Goal: Register for event/course

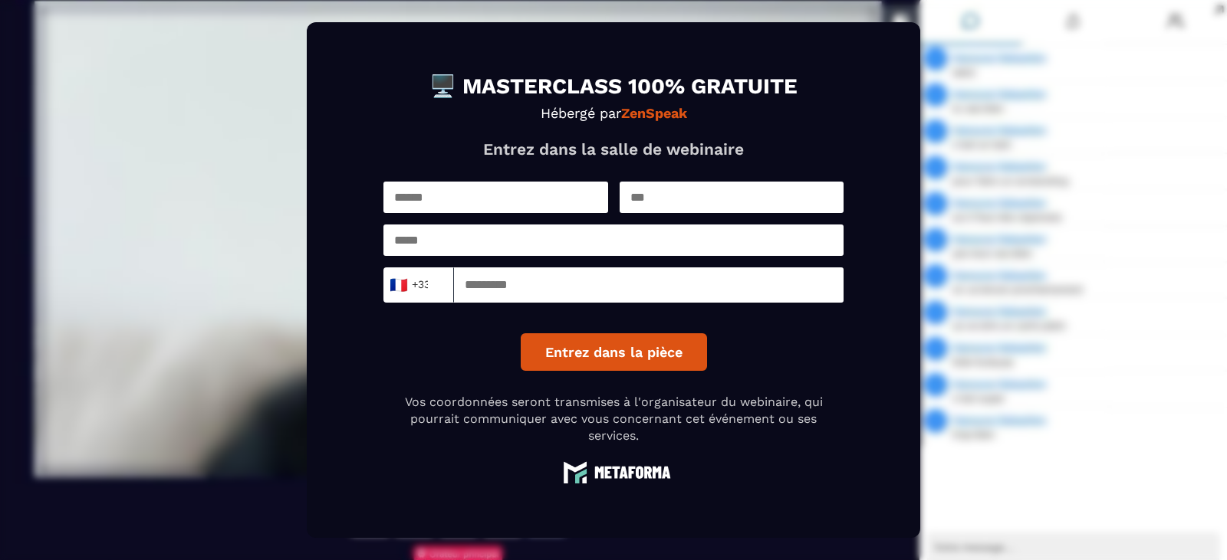
drag, startPoint x: 442, startPoint y: 196, endPoint x: 485, endPoint y: 212, distance: 45.6
click at [442, 196] on input "text" at bounding box center [495, 197] width 225 height 31
click at [534, 212] on input "text" at bounding box center [495, 197] width 225 height 31
click at [534, 204] on input "text" at bounding box center [495, 197] width 225 height 31
click at [465, 195] on input "text" at bounding box center [495, 197] width 225 height 31
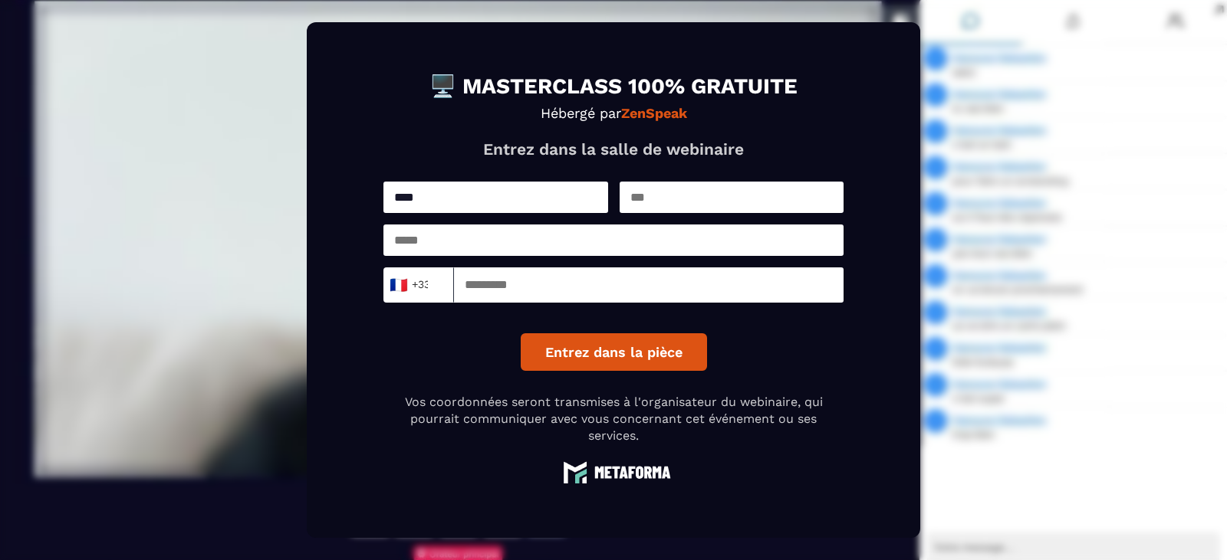
type input "****"
type input "**********"
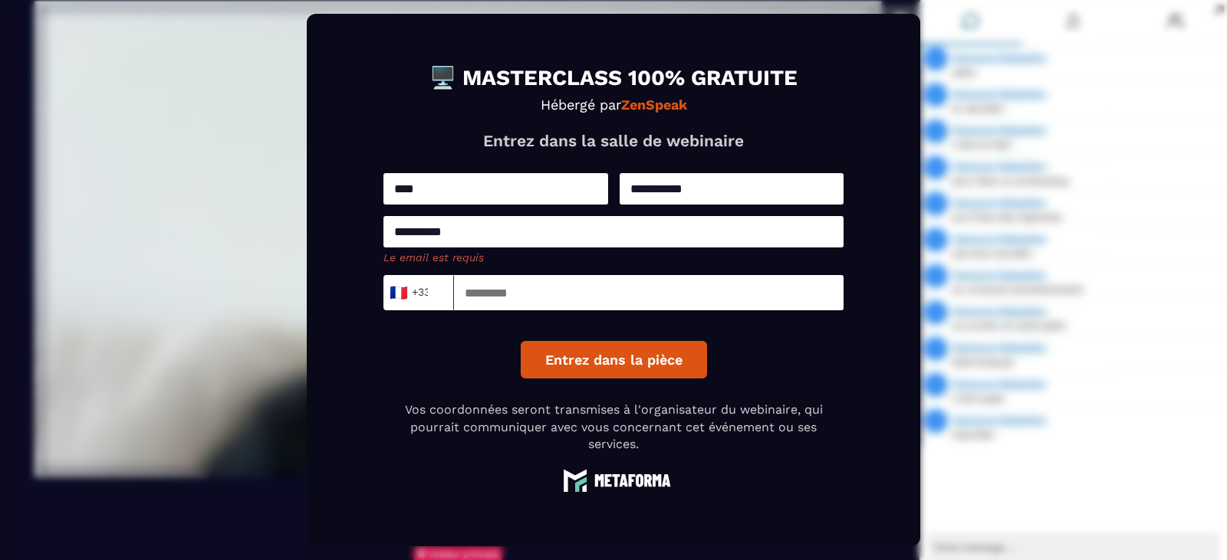
type input "**********"
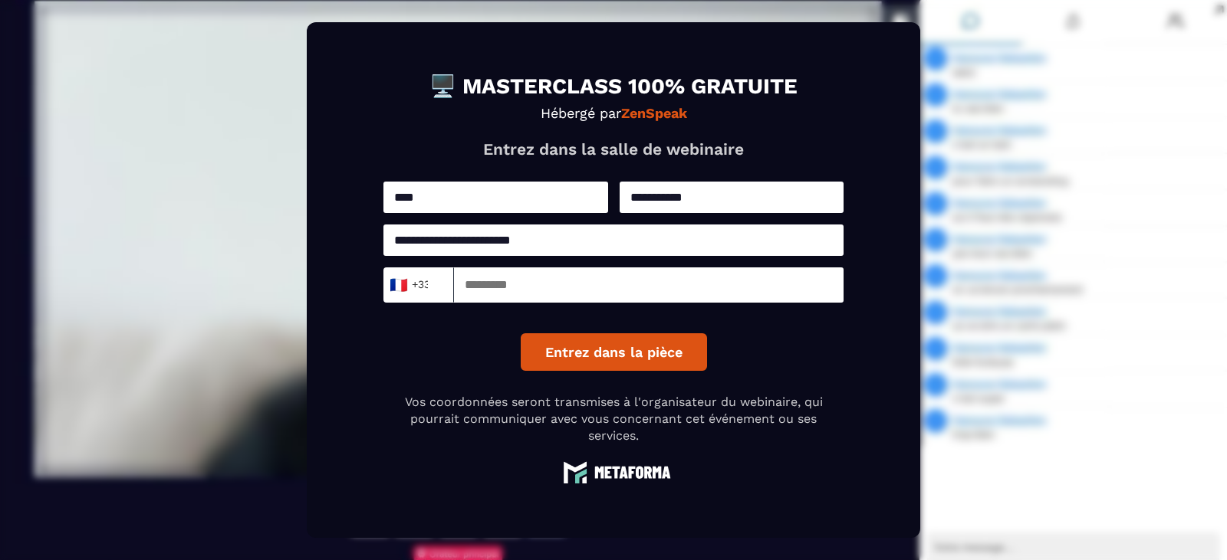
drag, startPoint x: 538, startPoint y: 291, endPoint x: 563, endPoint y: 288, distance: 24.8
click at [538, 291] on input at bounding box center [649, 285] width 390 height 35
type input "*********"
click at [590, 337] on button "Entrez dans la pièce" at bounding box center [614, 353] width 186 height 38
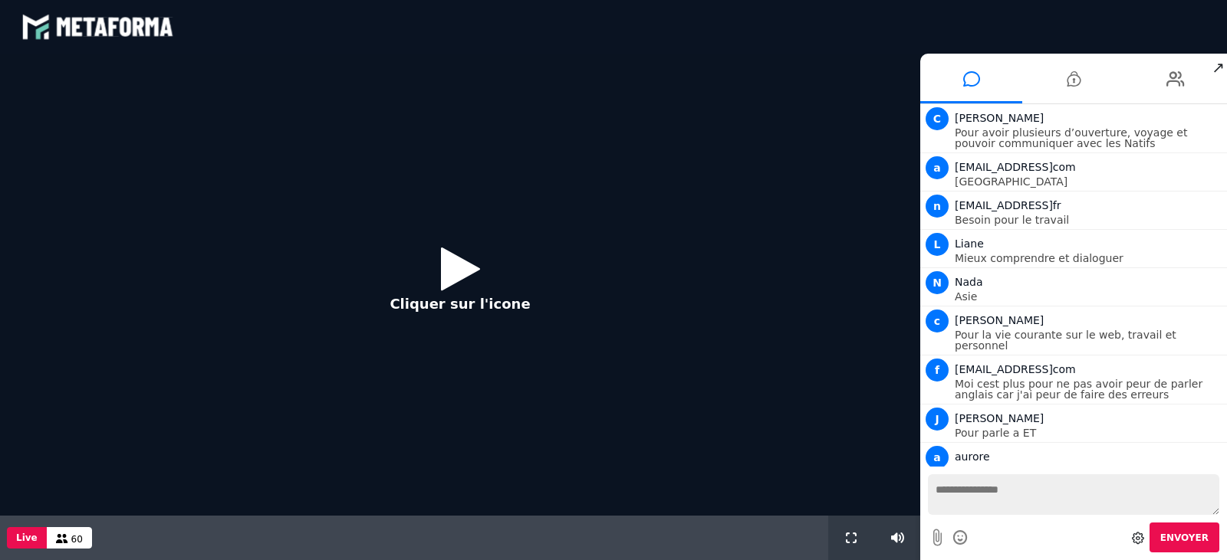
scroll to position [1685, 0]
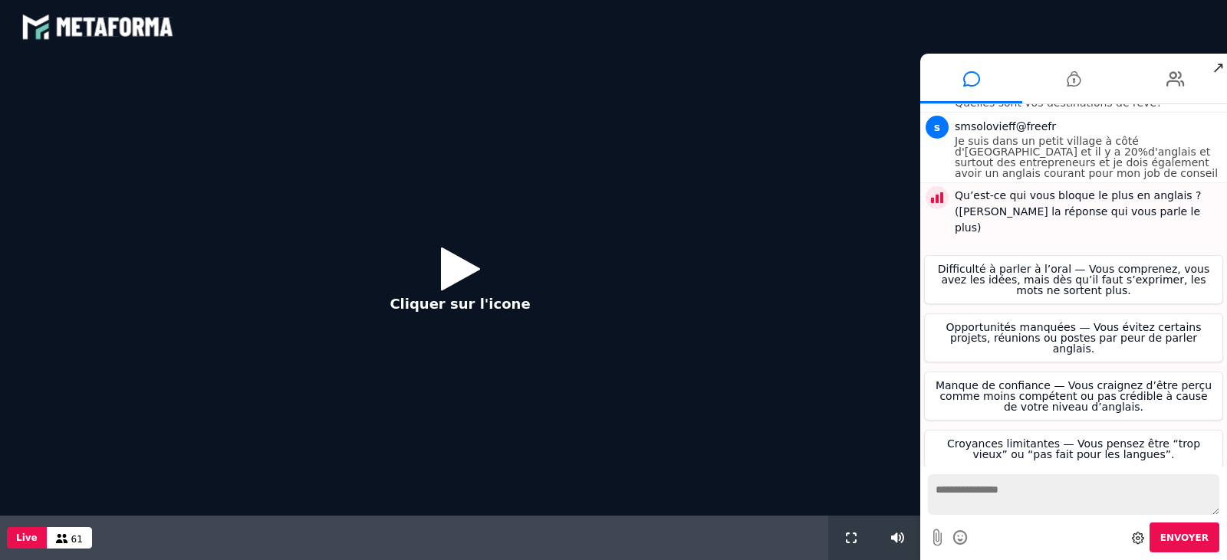
click at [469, 270] on icon at bounding box center [460, 269] width 39 height 50
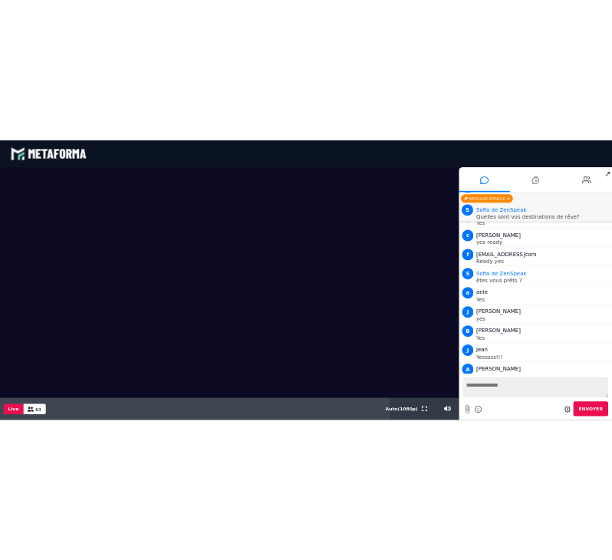
scroll to position [2675, 0]
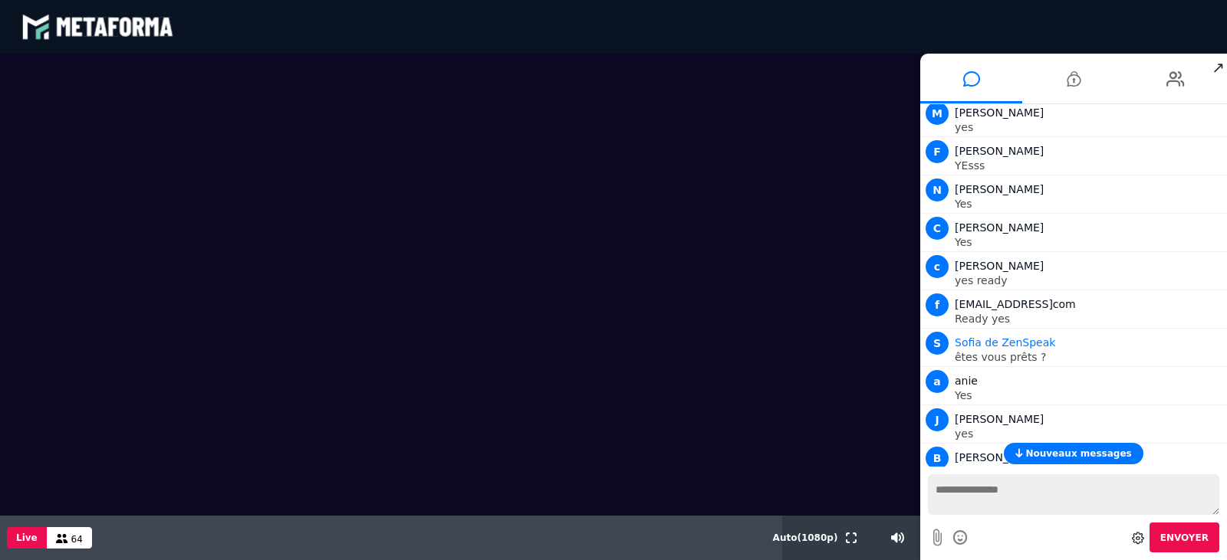
click at [991, 486] on textarea at bounding box center [1073, 495] width 291 height 41
drag, startPoint x: 1224, startPoint y: 68, endPoint x: 1191, endPoint y: 127, distance: 67.6
click at [1223, 68] on span "↗" at bounding box center [1218, 68] width 18 height 28
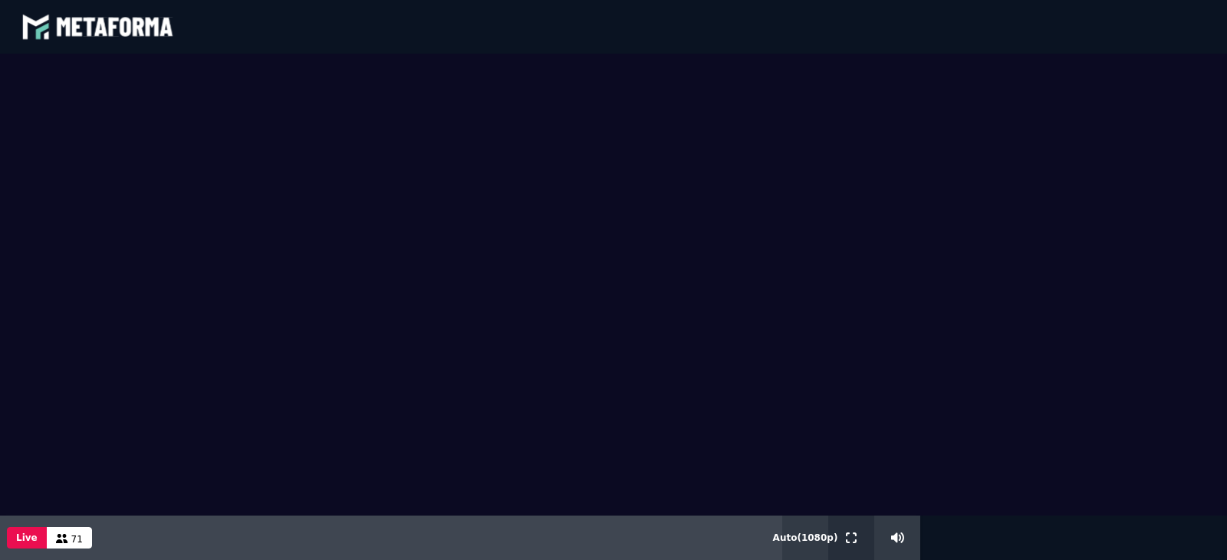
click at [849, 542] on icon at bounding box center [851, 538] width 11 height 11
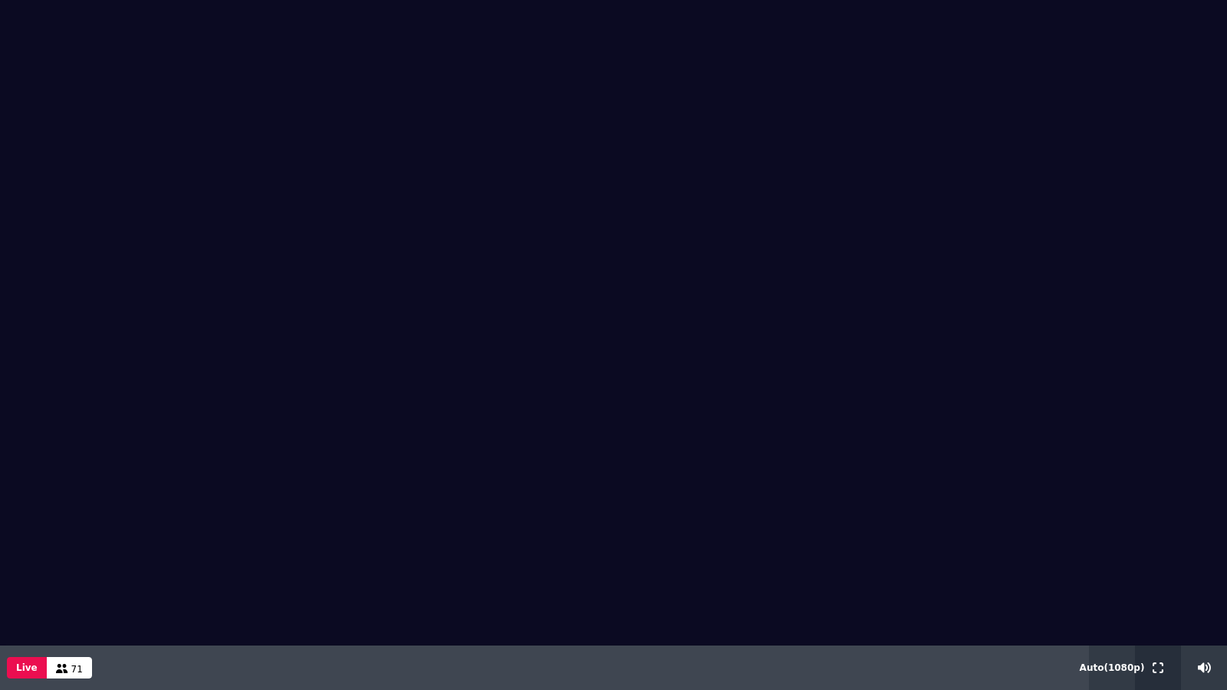
click at [1152, 560] on button at bounding box center [1157, 668] width 17 height 44
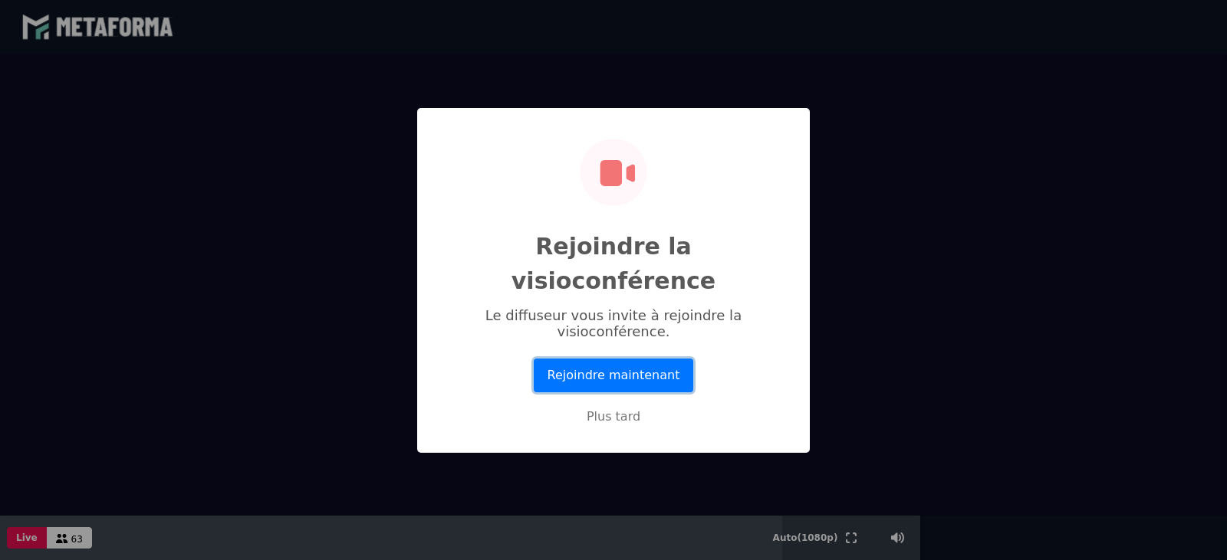
click at [611, 359] on button "Rejoindre maintenant" at bounding box center [613, 376] width 159 height 34
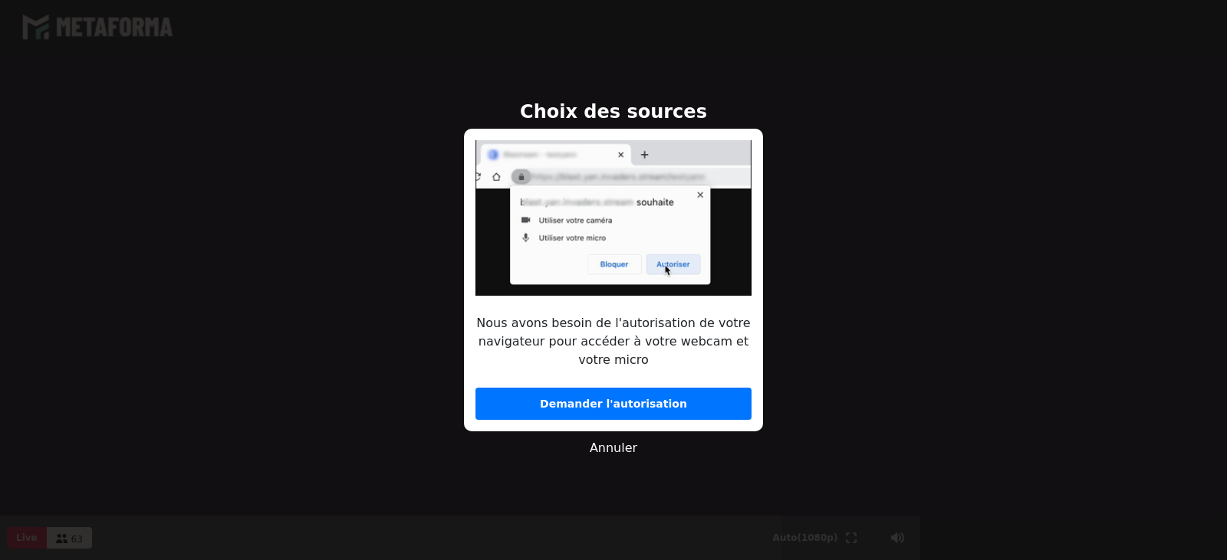
click at [651, 402] on button "Demander l'autorisation" at bounding box center [613, 404] width 276 height 32
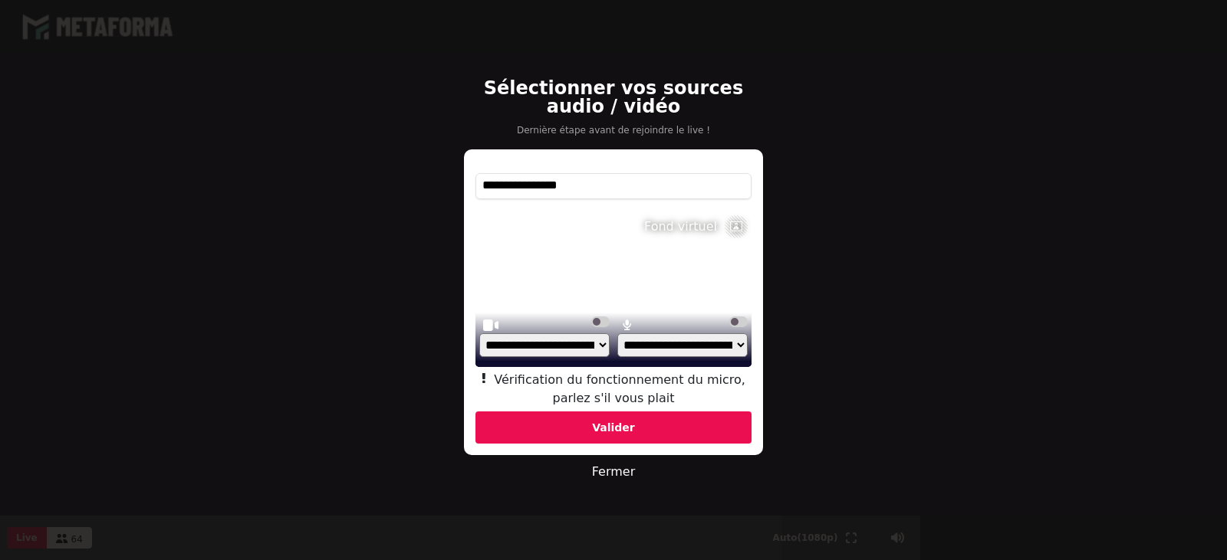
click at [628, 430] on div "Valider" at bounding box center [613, 428] width 276 height 32
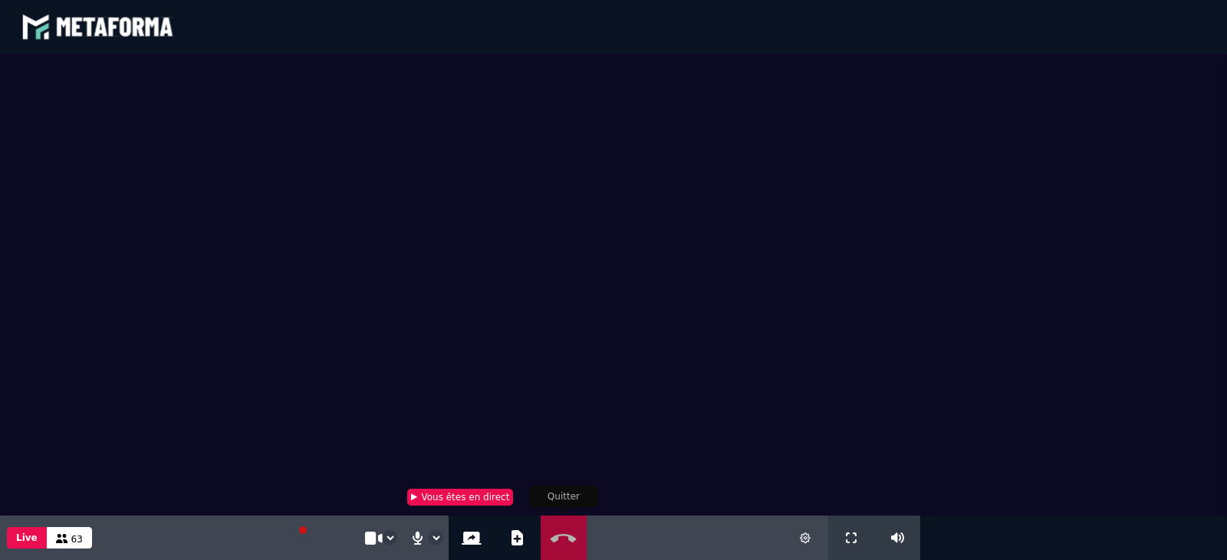
click at [558, 534] on icon at bounding box center [563, 539] width 33 height 12
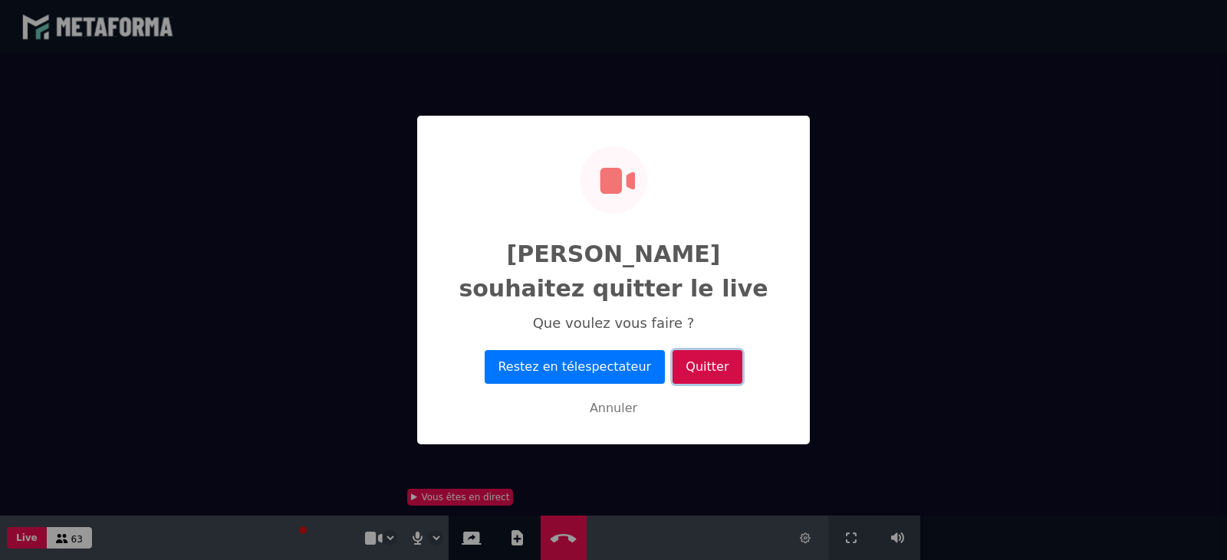
click at [689, 353] on button "Quitter" at bounding box center [707, 367] width 70 height 34
